Goal: Transaction & Acquisition: Download file/media

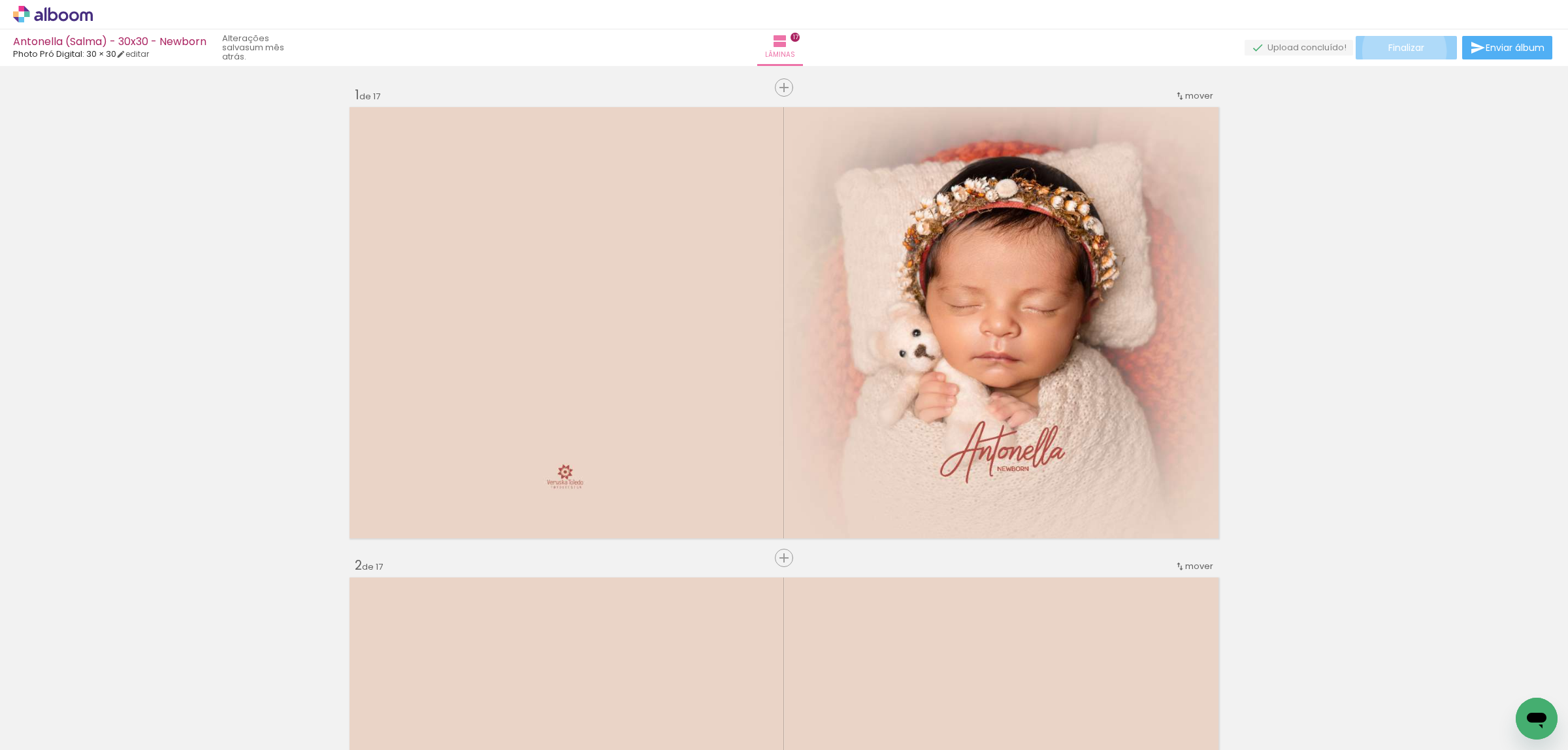
click at [1400, 51] on span "Finalizar" at bounding box center [1406, 48] width 36 height 9
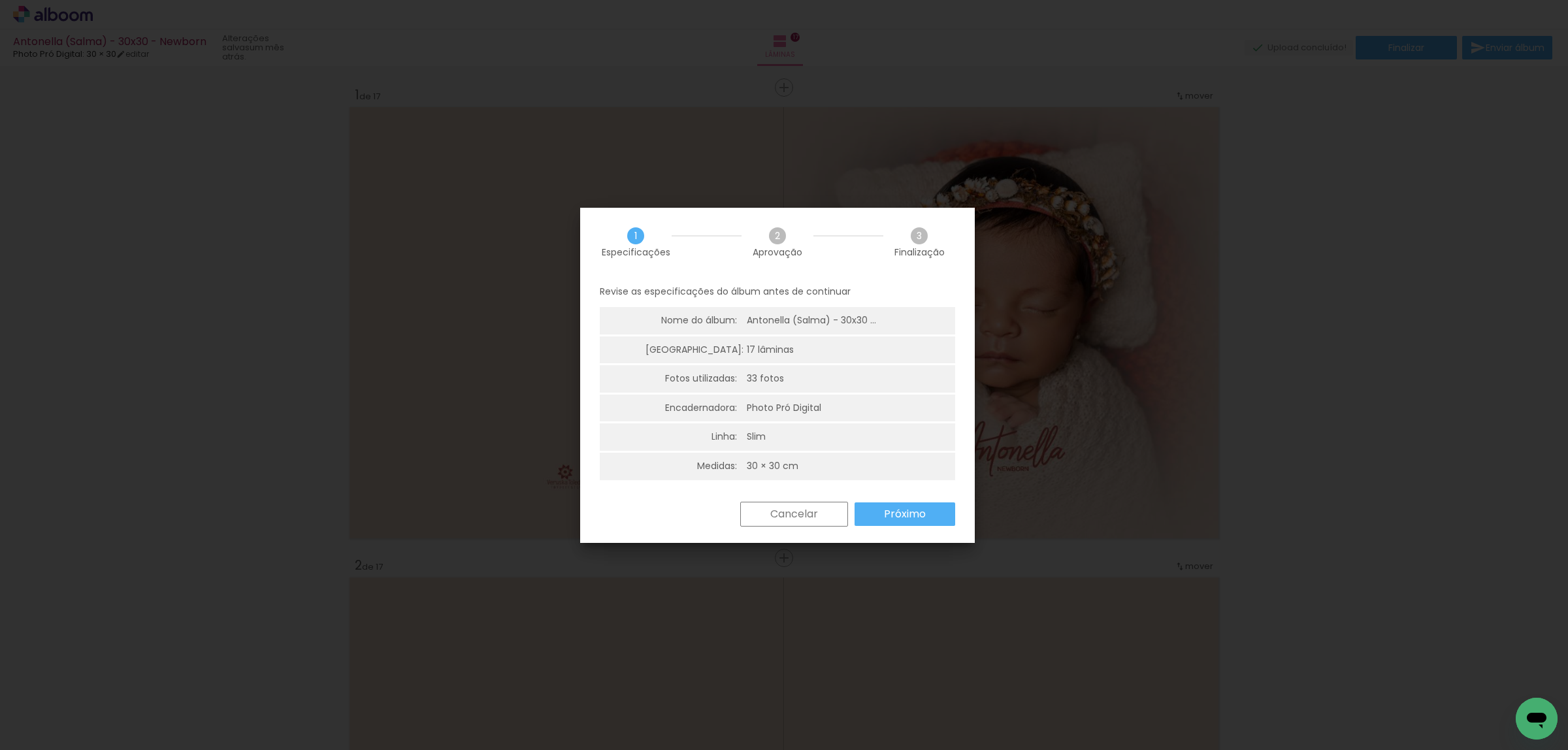
click at [0, 0] on slot "Próximo" at bounding box center [0, 0] width 0 height 0
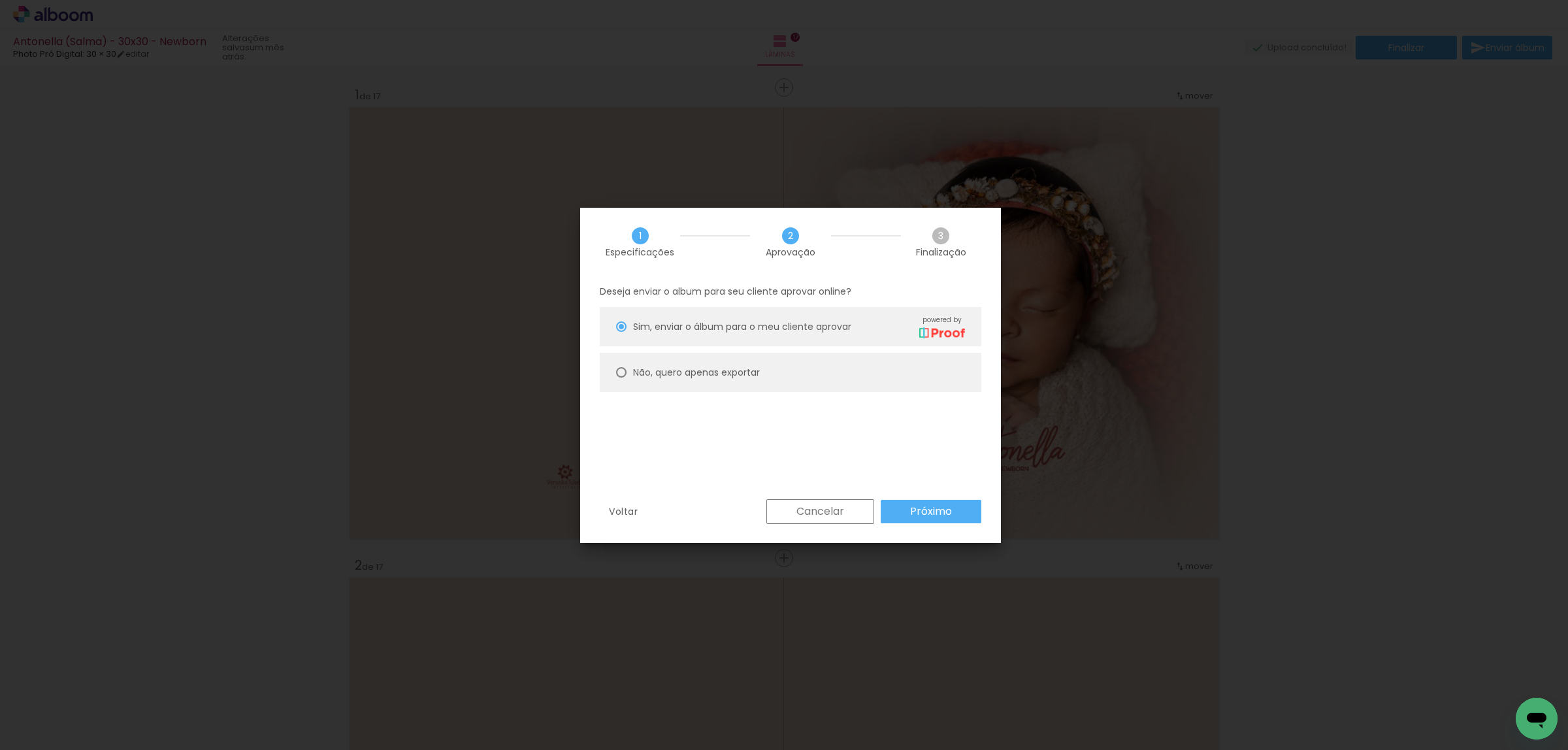
drag, startPoint x: 788, startPoint y: 370, endPoint x: 802, endPoint y: 381, distance: 17.8
click at [788, 370] on paper-radio-button "Não, quero apenas exportar" at bounding box center [791, 372] width 381 height 39
type paper-radio-button "on"
click at [0, 0] on slot "Próximo" at bounding box center [0, 0] width 0 height 0
type input "Alta, 300 DPI"
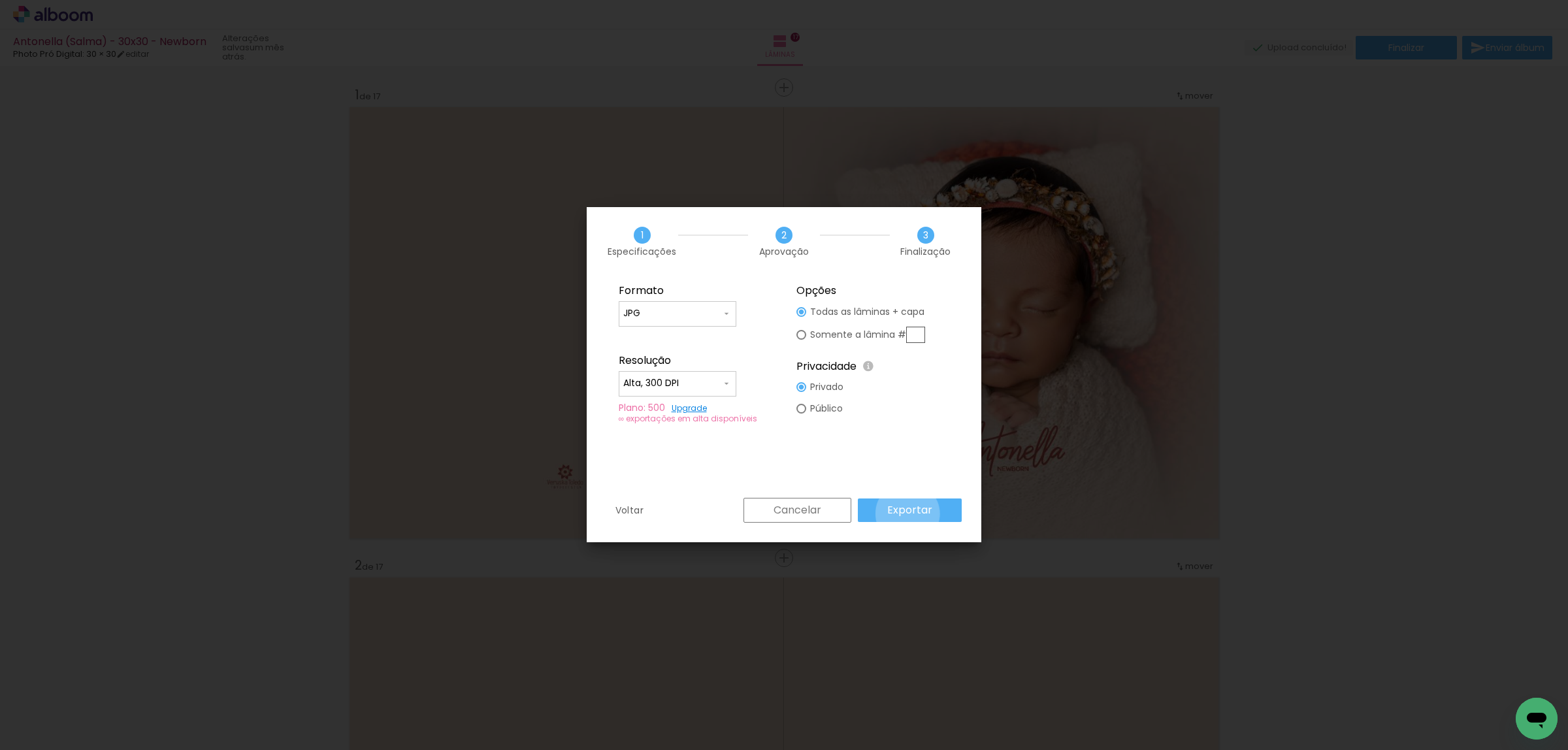
click at [0, 0] on slot "Exportar" at bounding box center [0, 0] width 0 height 0
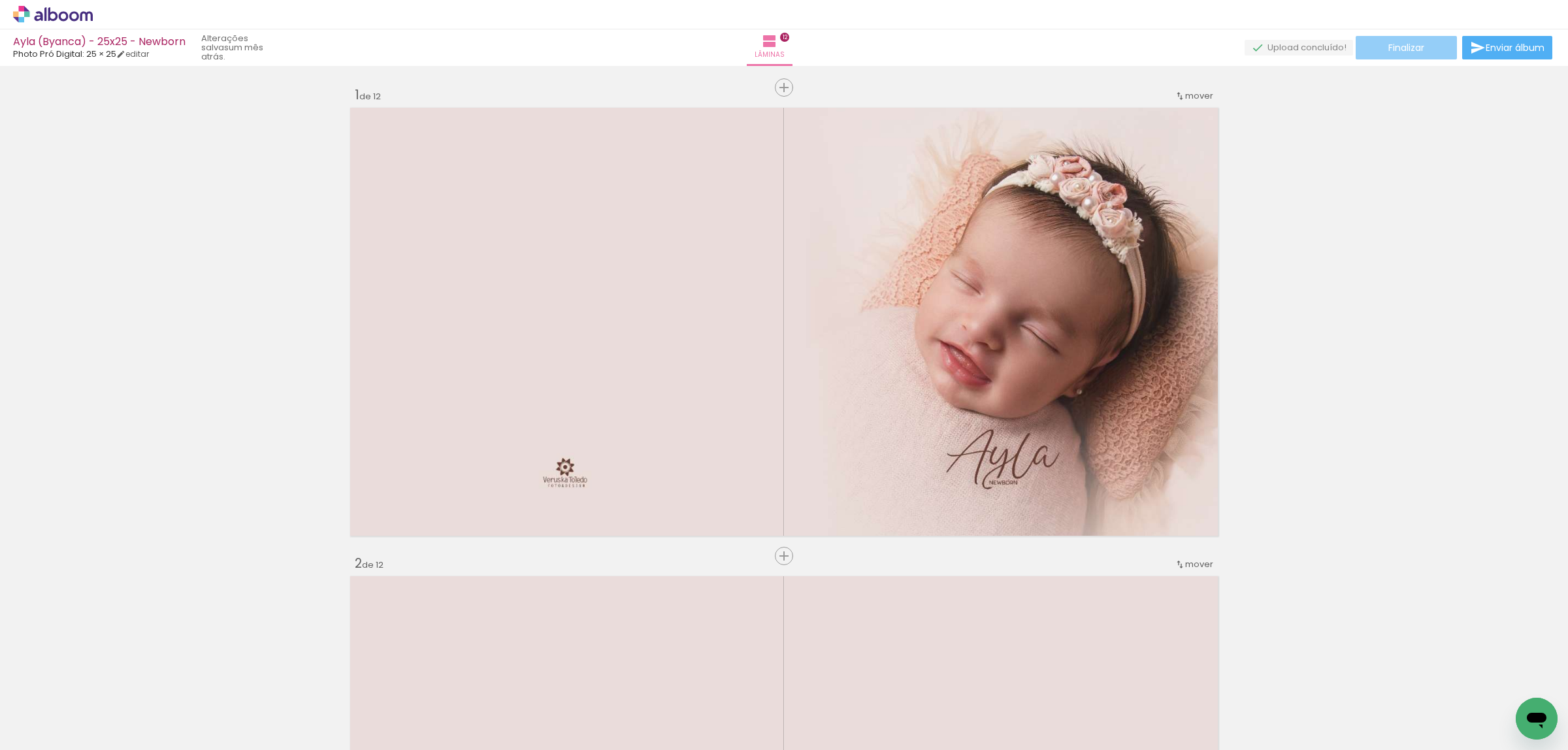
click at [1397, 43] on span "Finalizar" at bounding box center [1406, 48] width 36 height 9
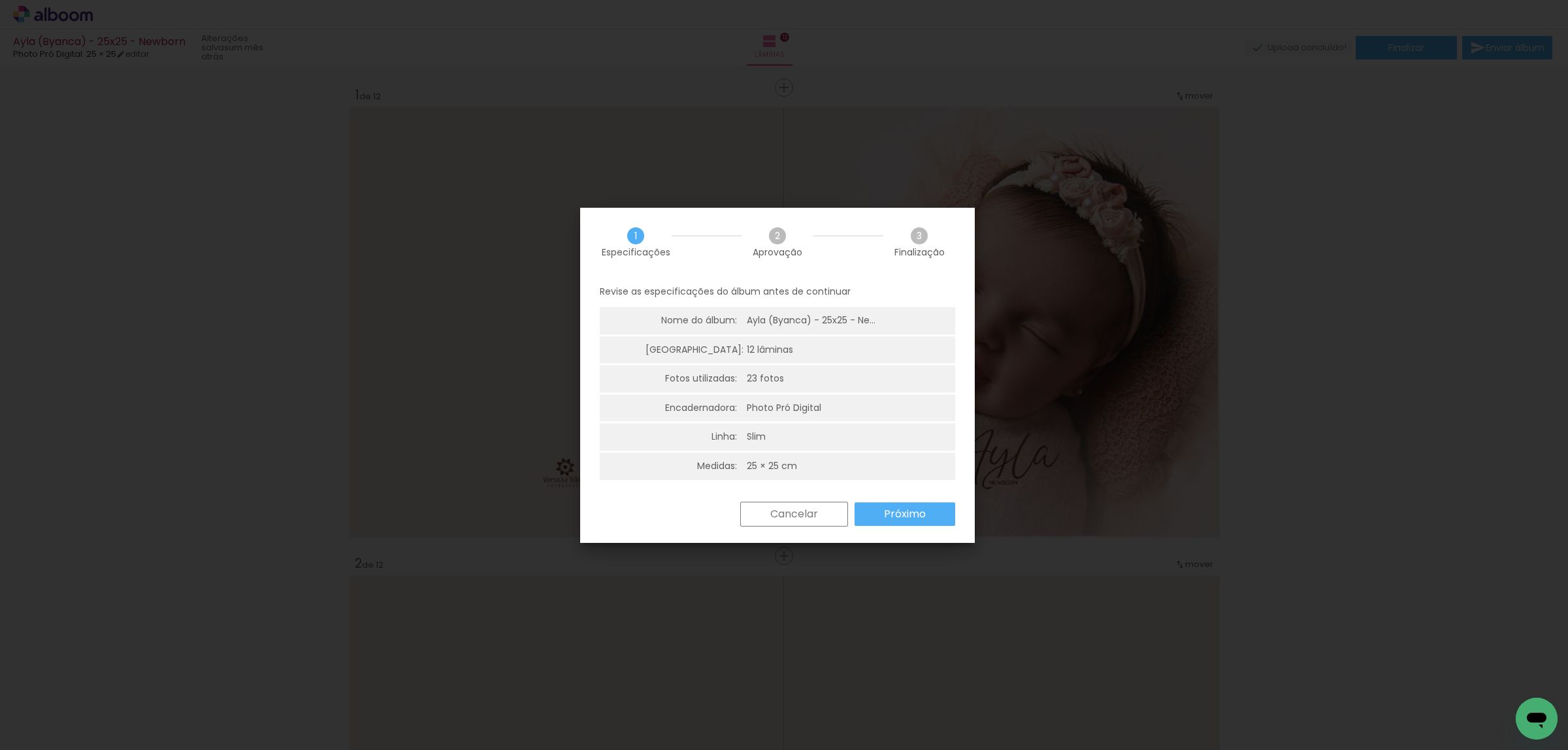
click at [0, 0] on slot "Próximo" at bounding box center [0, 0] width 0 height 0
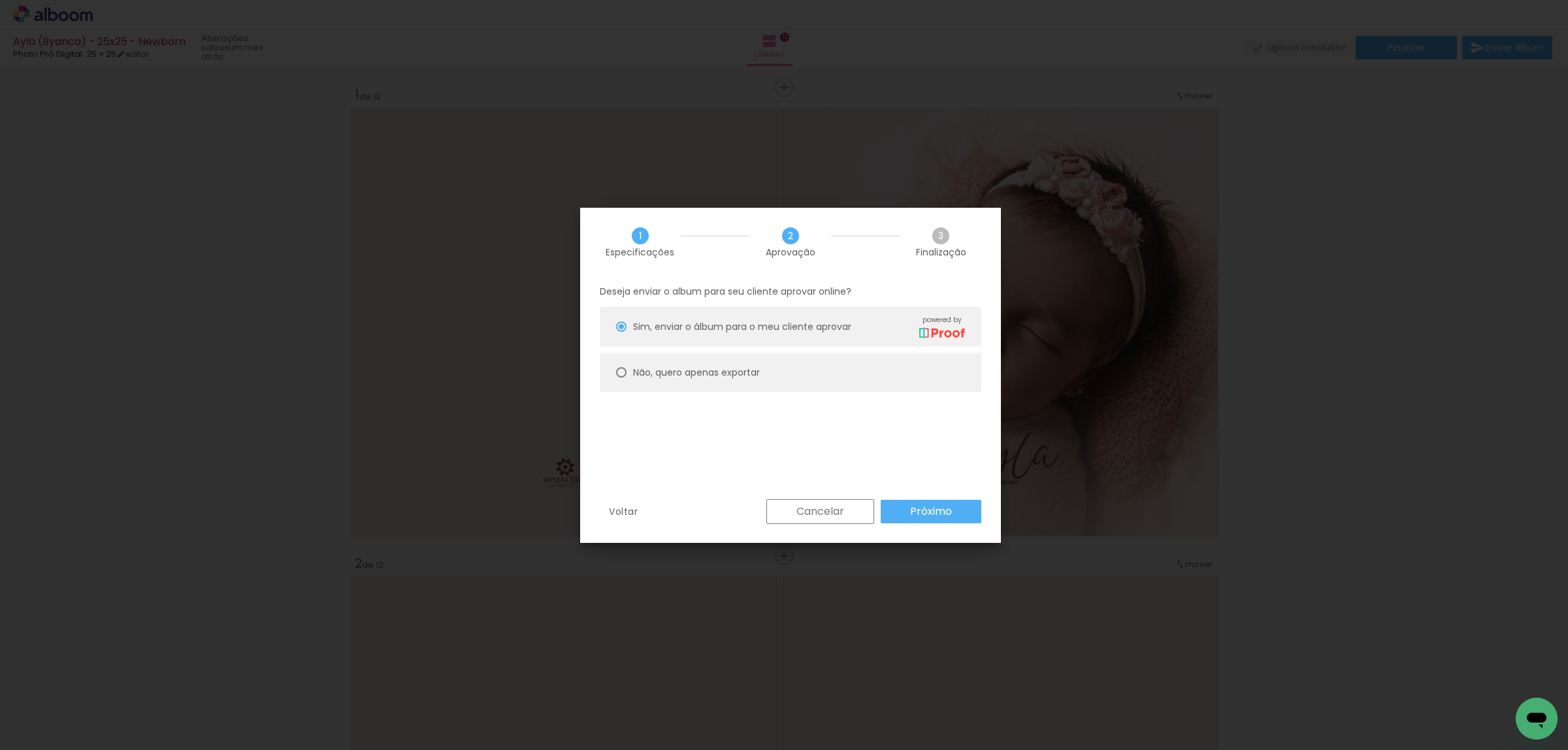
click at [832, 377] on paper-radio-button "Não, quero apenas exportar" at bounding box center [791, 372] width 381 height 39
type paper-radio-button "on"
click at [0, 0] on slot "Próximo" at bounding box center [0, 0] width 0 height 0
type input "Alta, 300 DPI"
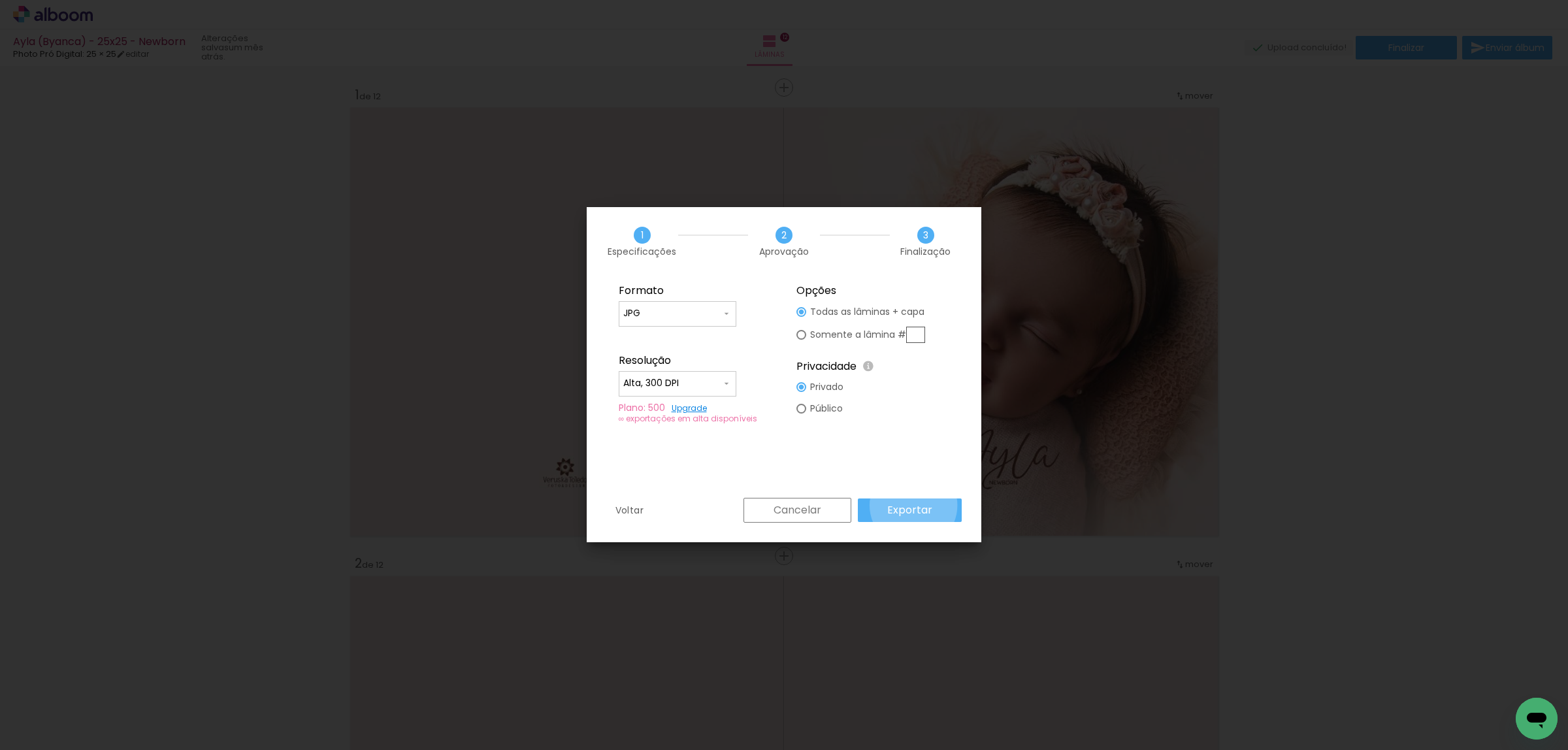
click at [0, 0] on slot "Exportar" at bounding box center [0, 0] width 0 height 0
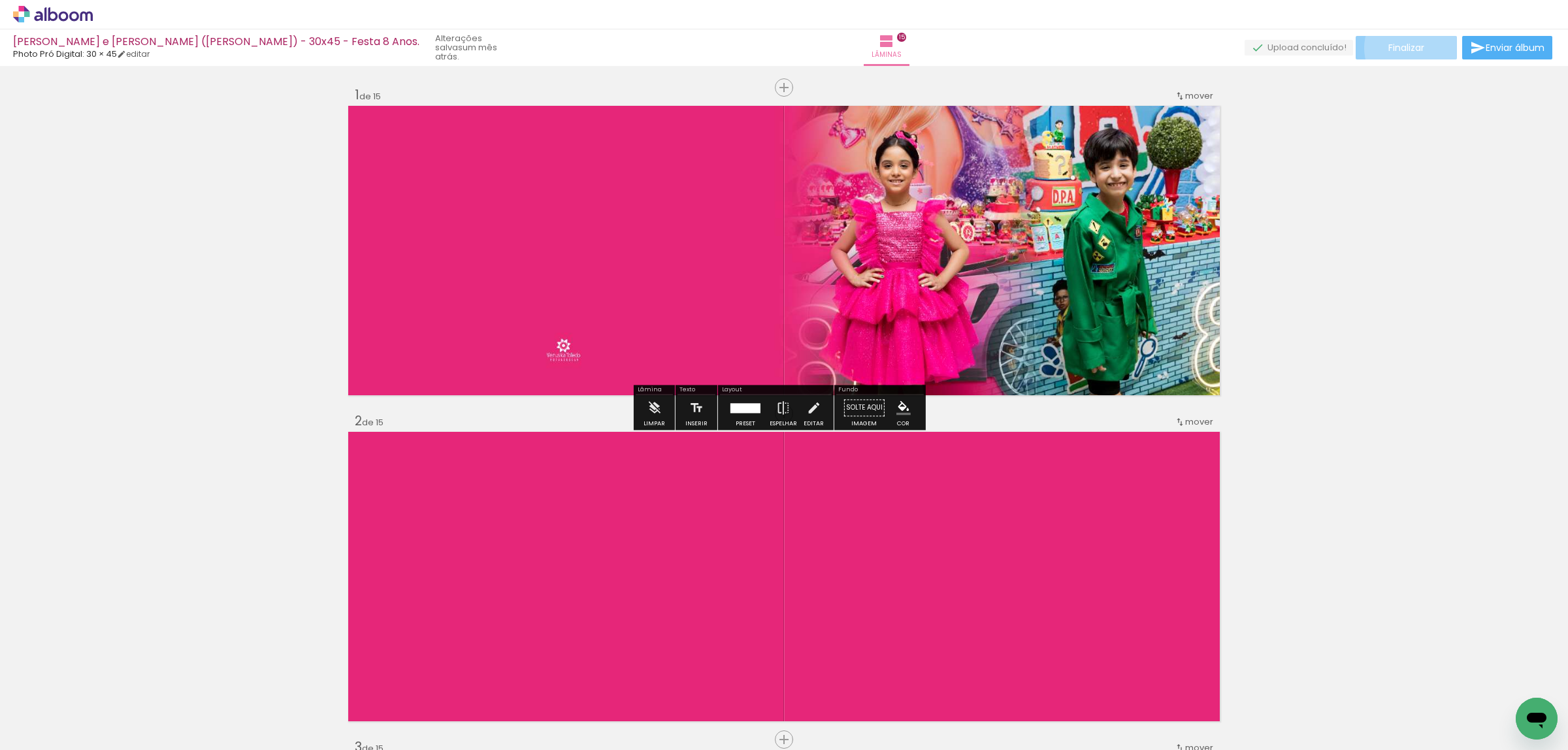
click at [1410, 48] on span "Finalizar" at bounding box center [1406, 48] width 36 height 9
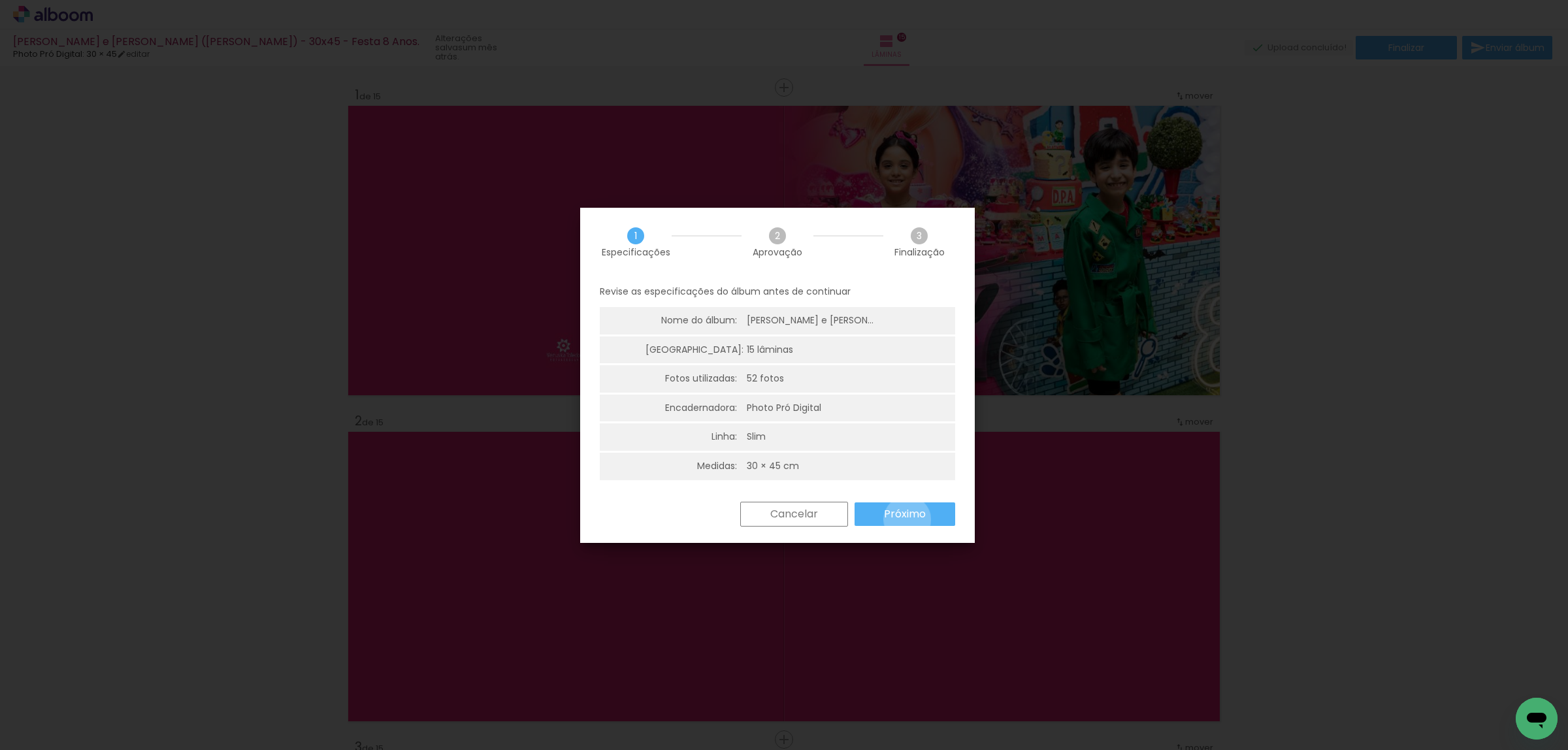
click at [0, 0] on slot "Próximo" at bounding box center [0, 0] width 0 height 0
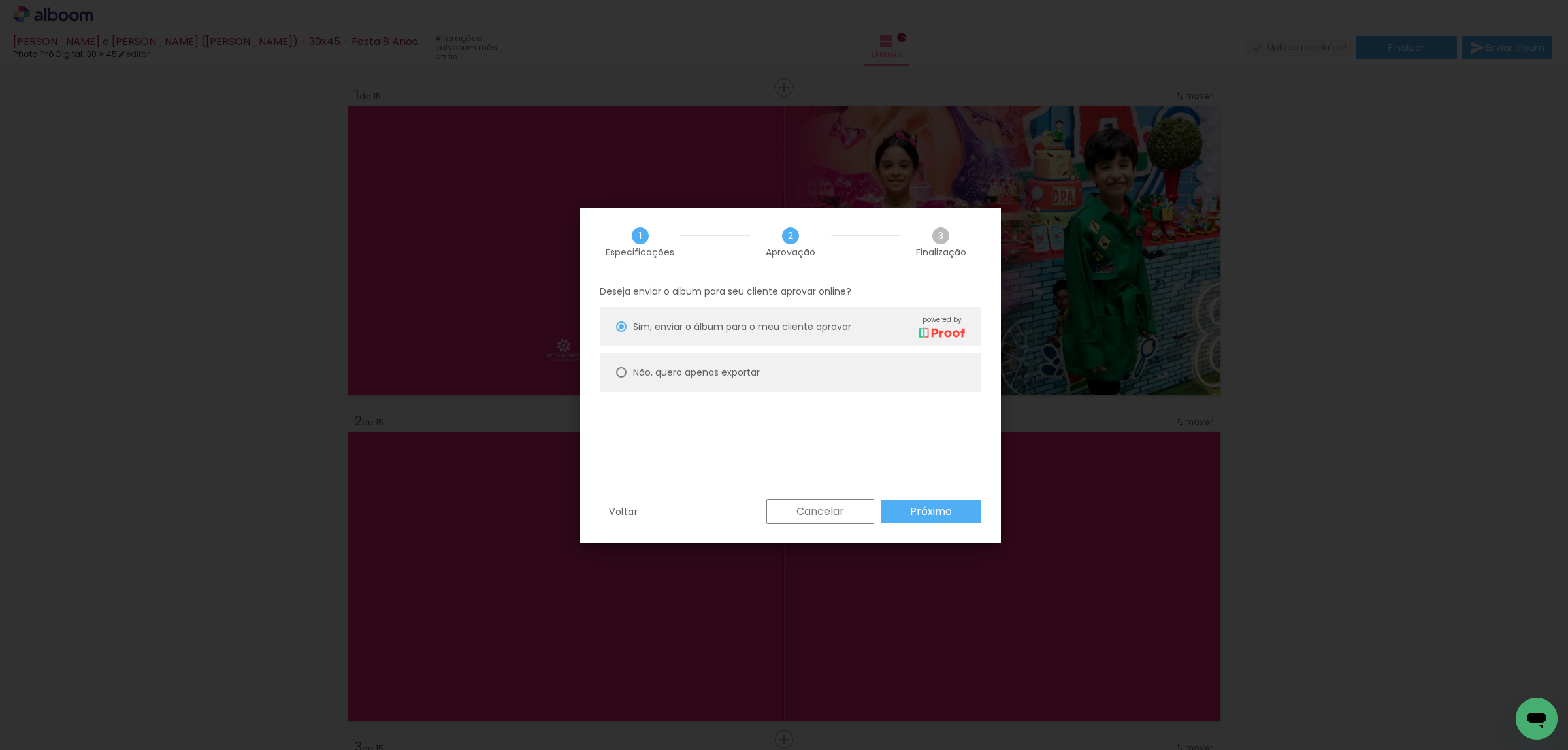
click at [787, 376] on paper-radio-button "Não, quero apenas exportar" at bounding box center [791, 372] width 381 height 39
type paper-radio-button "on"
click at [928, 503] on paper-button "Próximo" at bounding box center [931, 512] width 101 height 23
type input "Alta, 300 DPI"
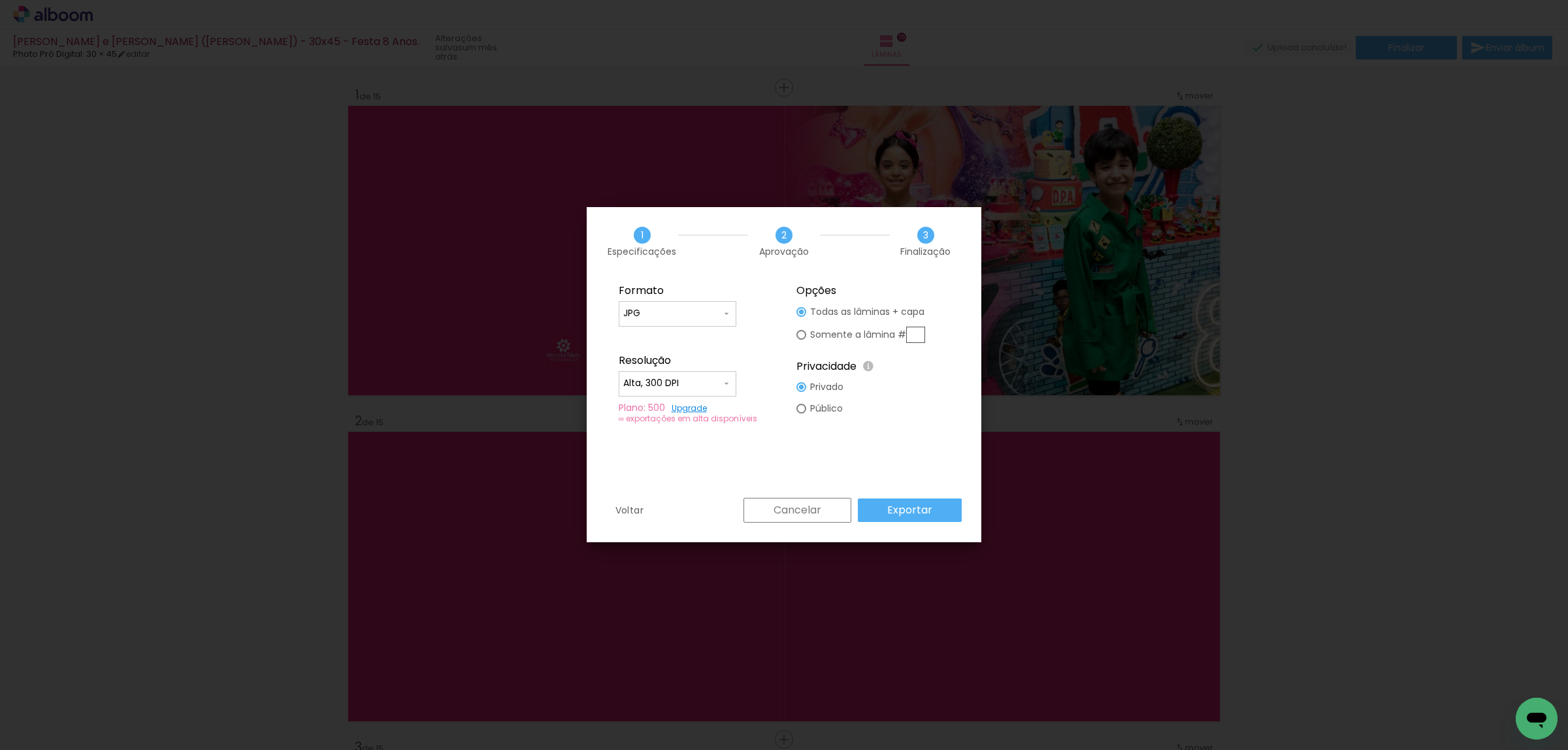
click at [0, 0] on slot "Exportar" at bounding box center [0, 0] width 0 height 0
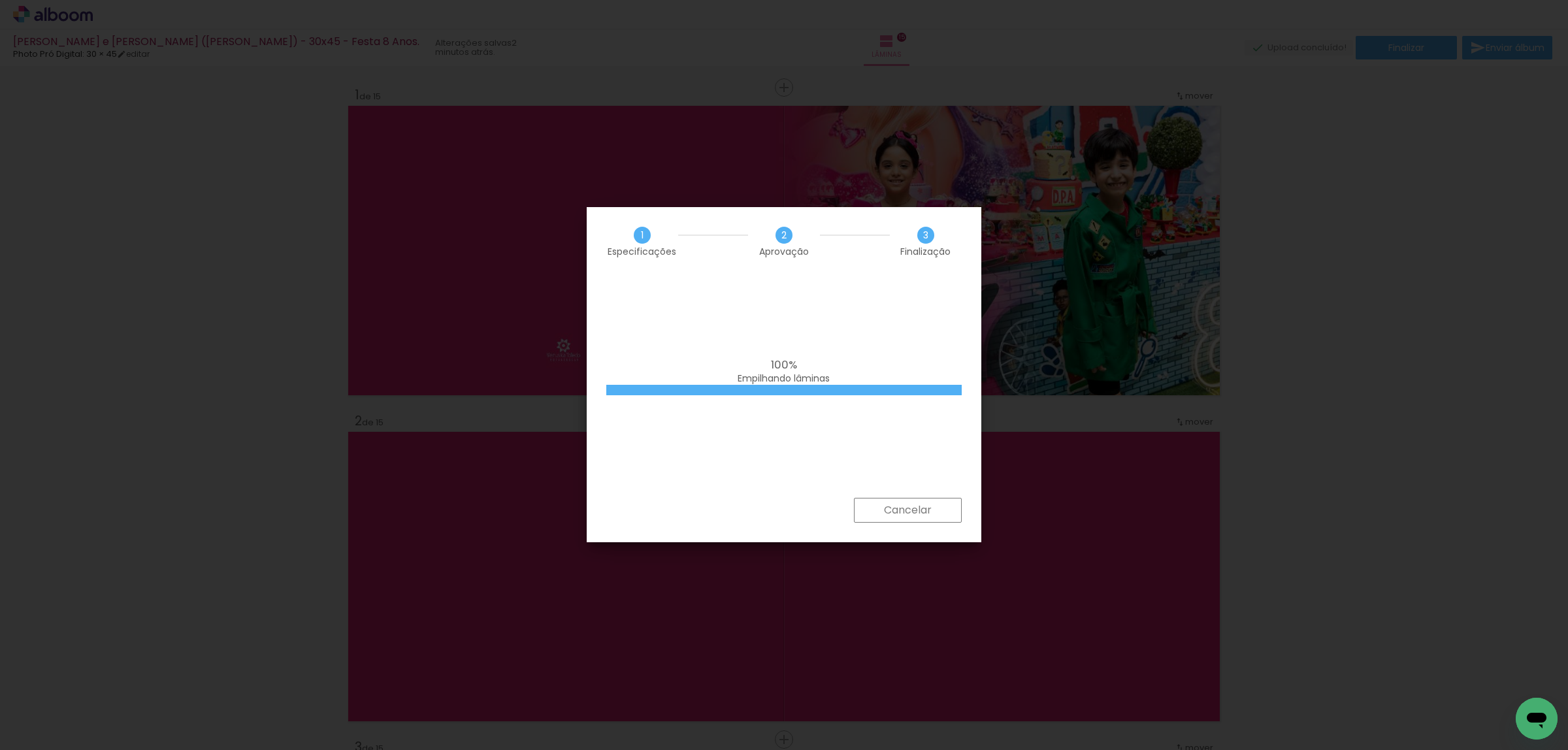
click at [745, 397] on div "100% Empilhando lâminas" at bounding box center [784, 387] width 395 height 223
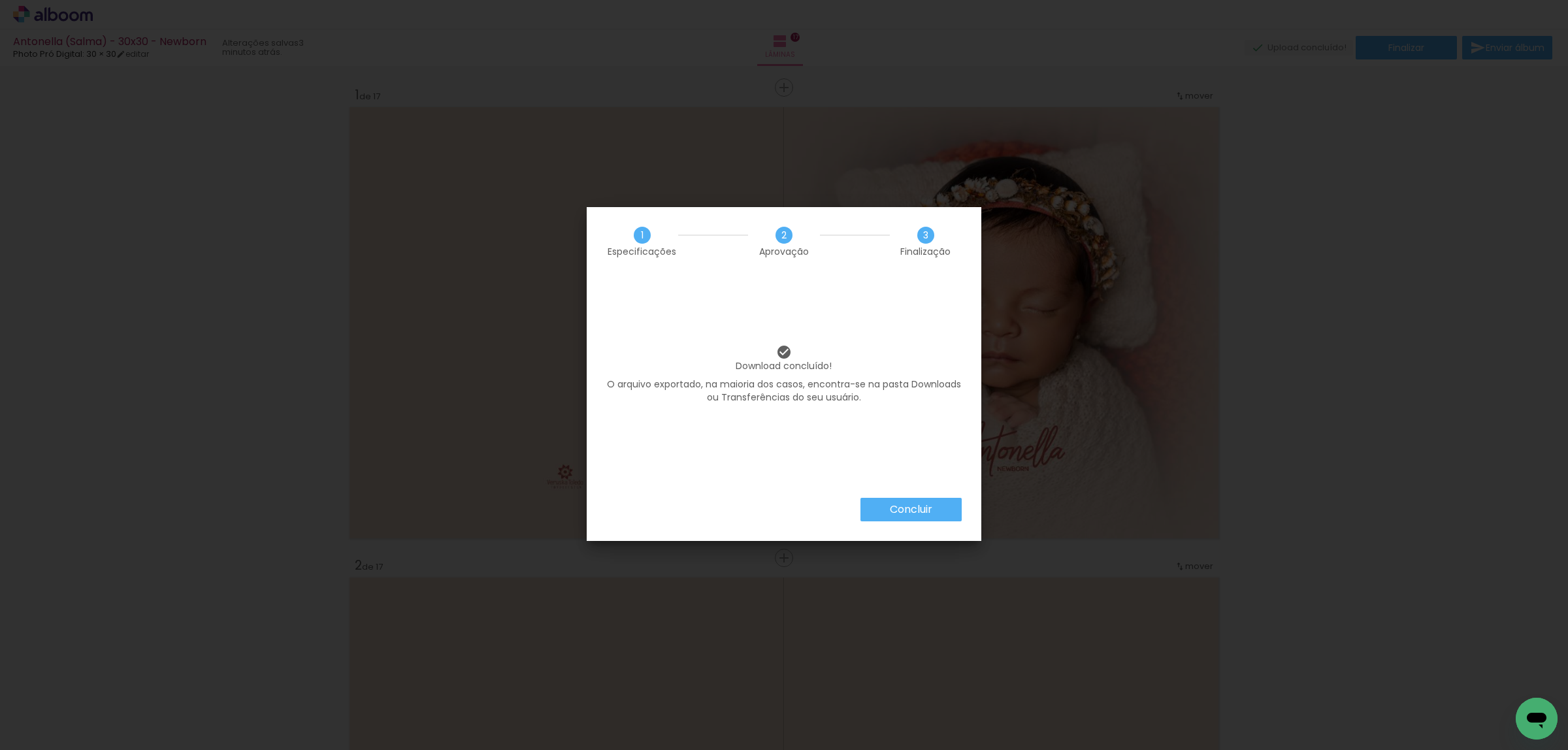
click at [0, 0] on slot "Concluir" at bounding box center [0, 0] width 0 height 0
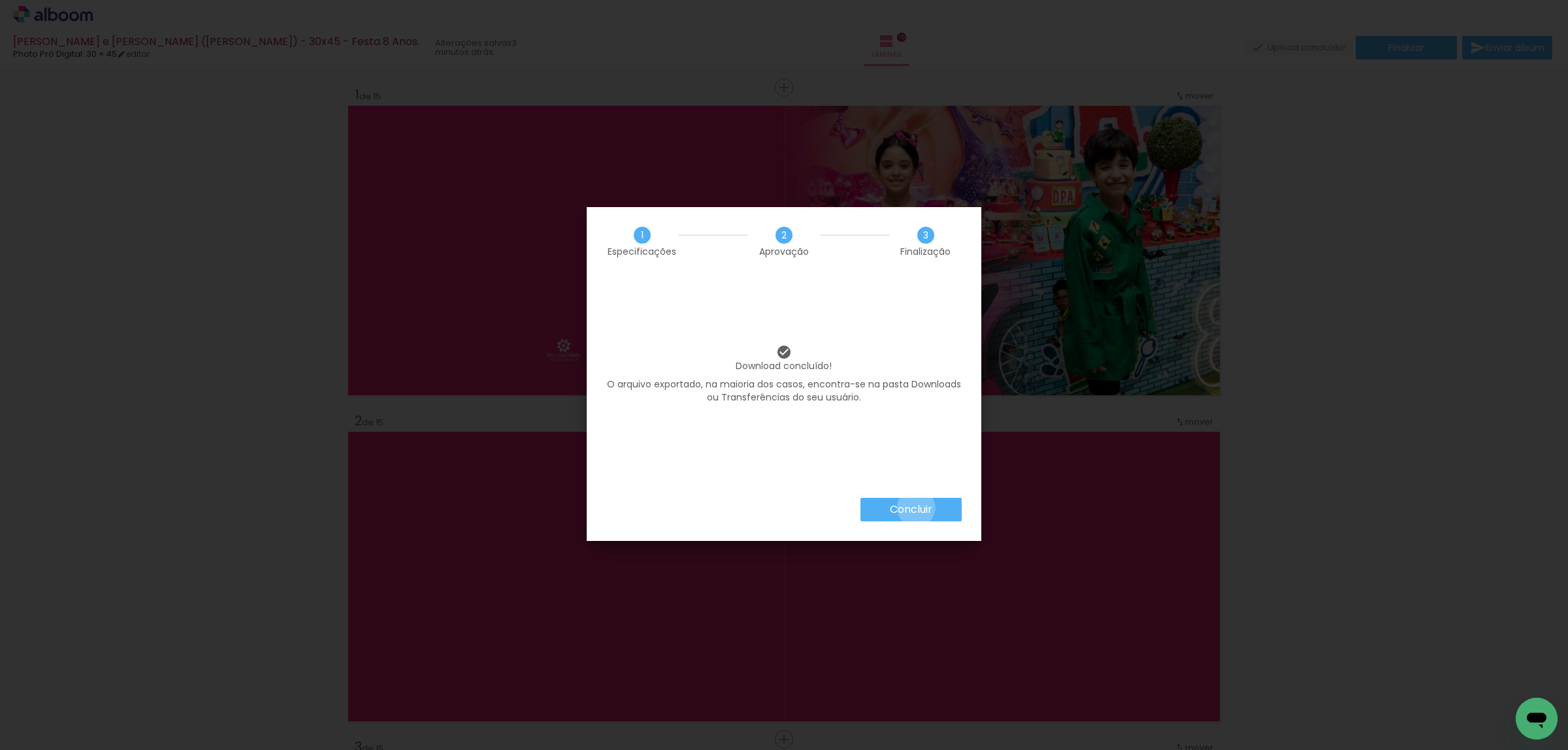
click at [0, 0] on slot "Concluir" at bounding box center [0, 0] width 0 height 0
